Goal: Information Seeking & Learning: Learn about a topic

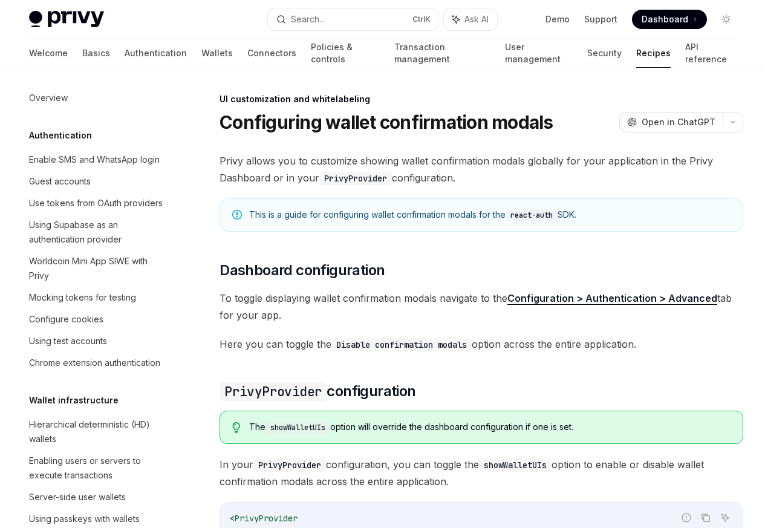
scroll to position [529, 0]
